Goal: Browse casually

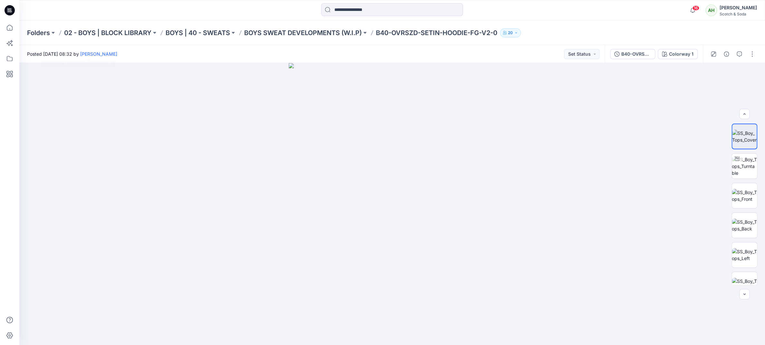
scroll to position [42, 0]
click at [11, 25] on icon at bounding box center [10, 28] width 6 height 6
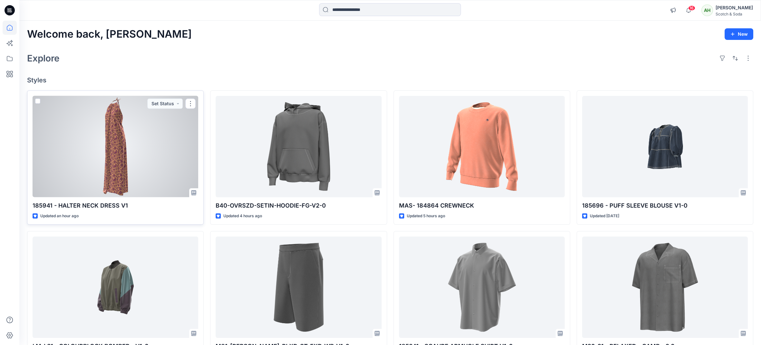
click at [156, 133] on div at bounding box center [116, 146] width 166 height 101
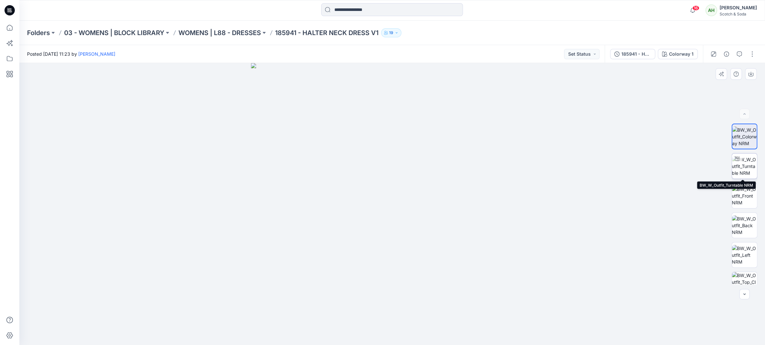
click at [738, 167] on img at bounding box center [744, 166] width 25 height 20
drag, startPoint x: 505, startPoint y: 203, endPoint x: 456, endPoint y: 205, distance: 49.3
click at [456, 205] on div at bounding box center [392, 204] width 746 height 282
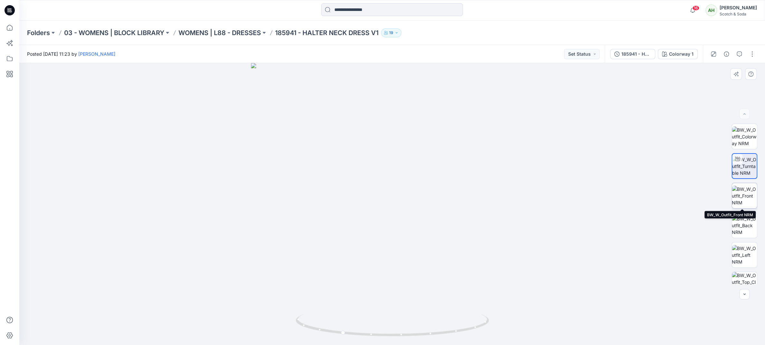
click at [748, 190] on img at bounding box center [744, 196] width 25 height 20
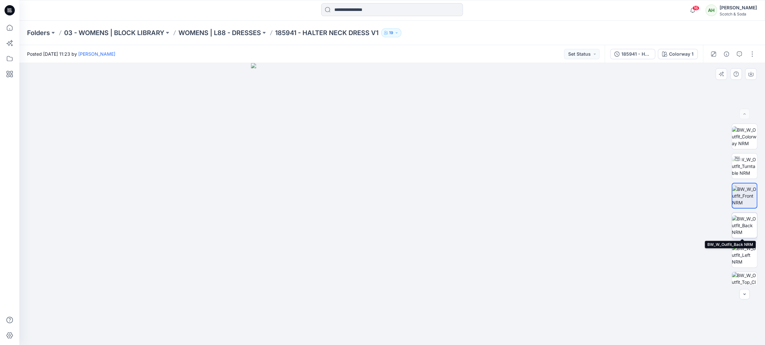
click at [746, 227] on img at bounding box center [744, 226] width 25 height 20
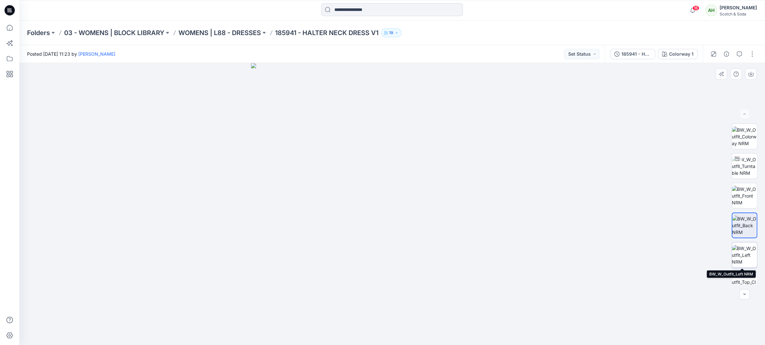
click at [747, 250] on img at bounding box center [744, 255] width 25 height 20
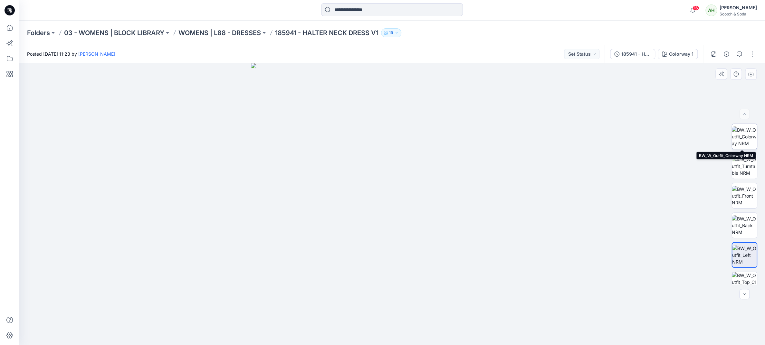
click at [743, 136] on img at bounding box center [744, 137] width 25 height 20
click at [323, 35] on p "185941 - HALTER NECK DRESS V1" at bounding box center [326, 32] width 103 height 9
click at [8, 28] on icon at bounding box center [10, 28] width 14 height 14
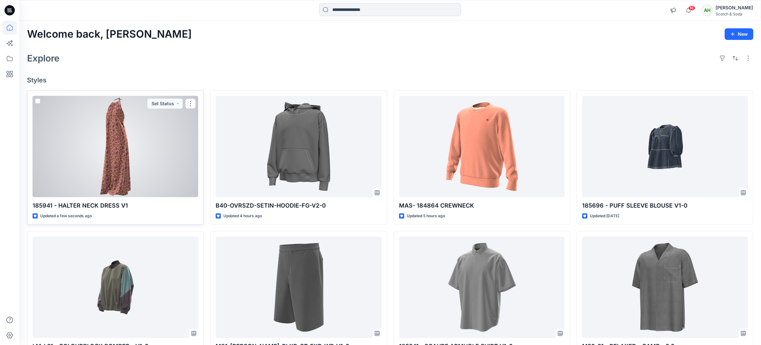
click at [122, 142] on div at bounding box center [116, 146] width 166 height 101
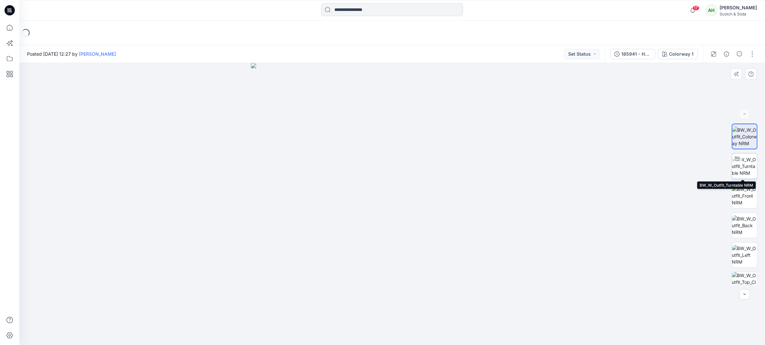
click at [741, 168] on img at bounding box center [744, 166] width 25 height 20
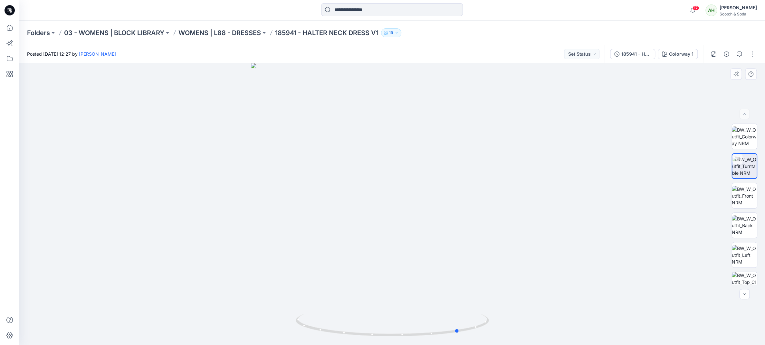
drag, startPoint x: 516, startPoint y: 194, endPoint x: 612, endPoint y: 184, distance: 96.9
click at [583, 194] on div at bounding box center [392, 204] width 746 height 282
